Goal: Navigation & Orientation: Find specific page/section

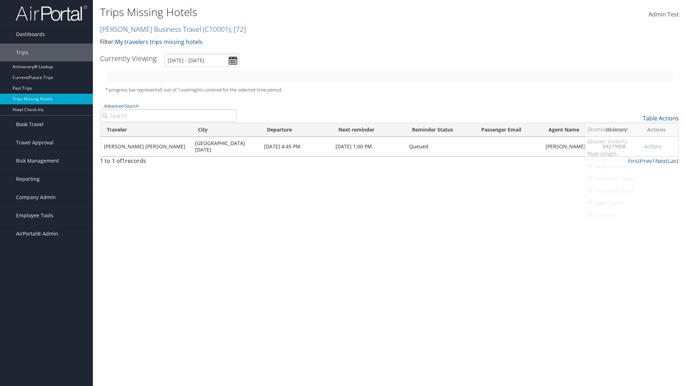
click at [631, 203] on link "Agent Name" at bounding box center [632, 203] width 94 height 12
click at [631, 130] on link "Traveler" at bounding box center [632, 130] width 94 height 12
click at [631, 142] on link "City" at bounding box center [632, 142] width 94 height 12
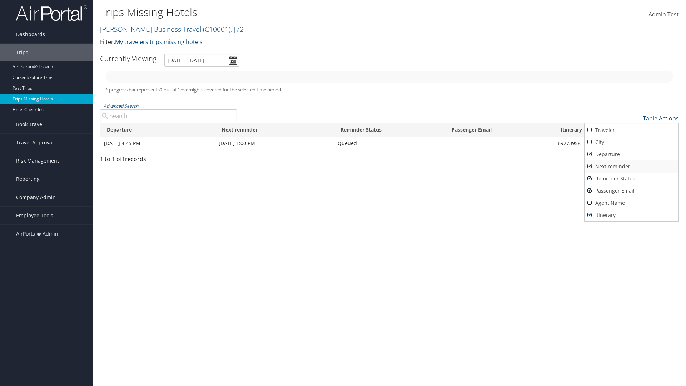
click at [631, 154] on link "Departure" at bounding box center [632, 154] width 94 height 12
click at [631, 167] on link "Next reminder" at bounding box center [632, 166] width 94 height 12
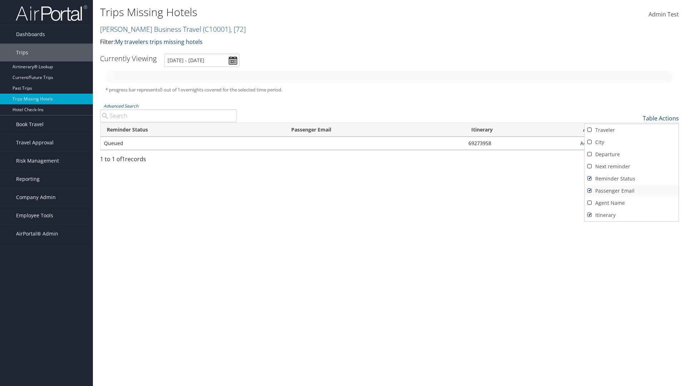
click at [631, 179] on link "Reminder Status" at bounding box center [632, 179] width 94 height 12
click at [631, 191] on link "Passenger Email" at bounding box center [632, 191] width 94 height 12
click at [631, 203] on link "Agent Name" at bounding box center [632, 203] width 94 height 12
click at [631, 191] on link "Passenger Email" at bounding box center [632, 191] width 94 height 12
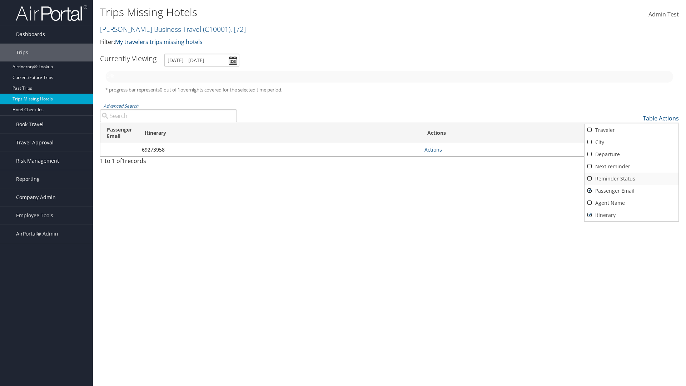
click at [631, 179] on link "Reminder Status" at bounding box center [632, 179] width 94 height 12
click at [631, 167] on link "Next reminder" at bounding box center [632, 166] width 94 height 12
click at [631, 154] on link "Departure" at bounding box center [632, 154] width 94 height 12
click at [631, 142] on link "City" at bounding box center [632, 142] width 94 height 12
click at [631, 130] on link "Traveler" at bounding box center [632, 130] width 94 height 12
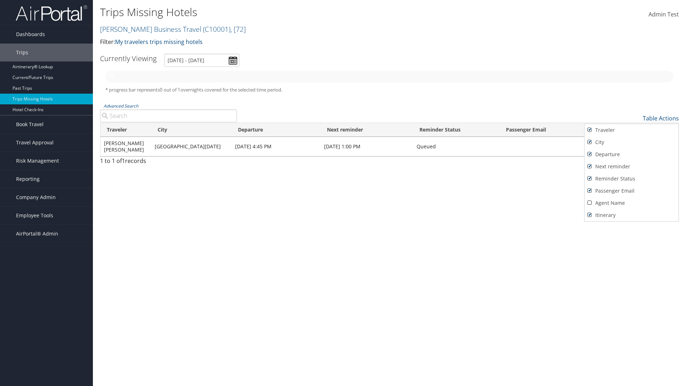
click at [343, 193] on div at bounding box center [343, 193] width 686 height 386
click at [661, 118] on link "Table Actions" at bounding box center [661, 118] width 36 height 8
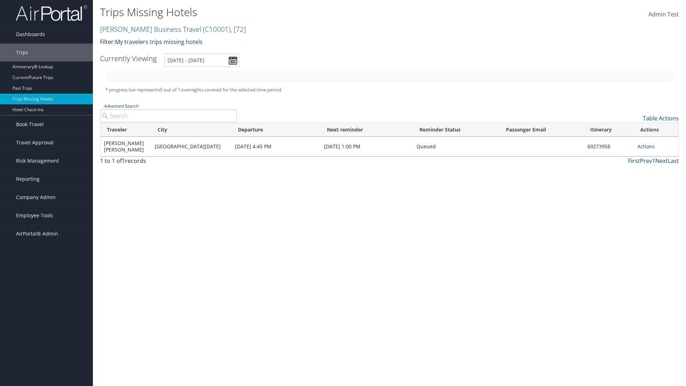
click at [343, 193] on div at bounding box center [343, 193] width 686 height 386
click at [631, 154] on link "Page Length" at bounding box center [632, 154] width 94 height 12
click at [661, 118] on link "Table Actions" at bounding box center [661, 118] width 36 height 8
click at [343, 193] on div at bounding box center [343, 193] width 686 height 386
click at [631, 154] on link "Page Length" at bounding box center [632, 154] width 94 height 12
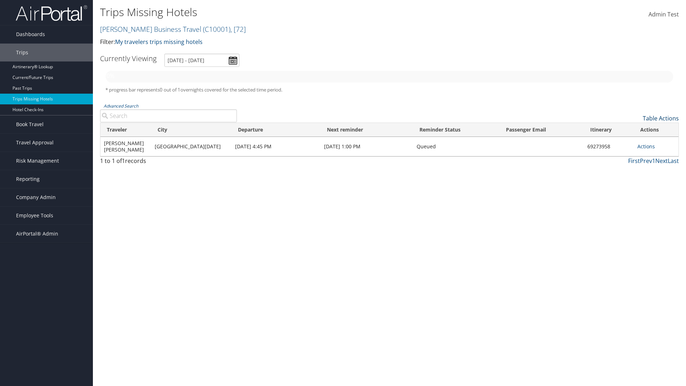
click at [661, 118] on link "Table Actions" at bounding box center [661, 118] width 36 height 8
click at [343, 193] on div at bounding box center [343, 193] width 686 height 386
click at [631, 154] on link "Page Length" at bounding box center [632, 154] width 94 height 12
